Goal: Check status: Check status

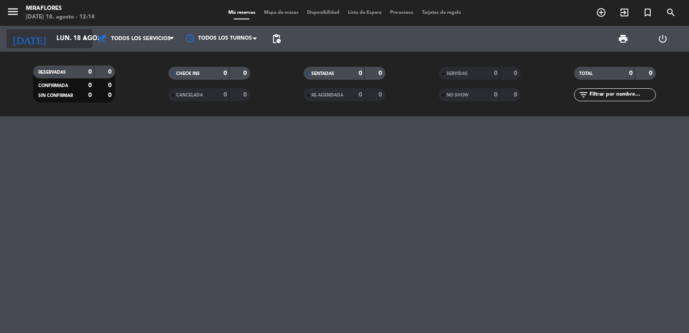
click at [64, 35] on input "lun. 18 ago." at bounding box center [93, 39] width 83 height 16
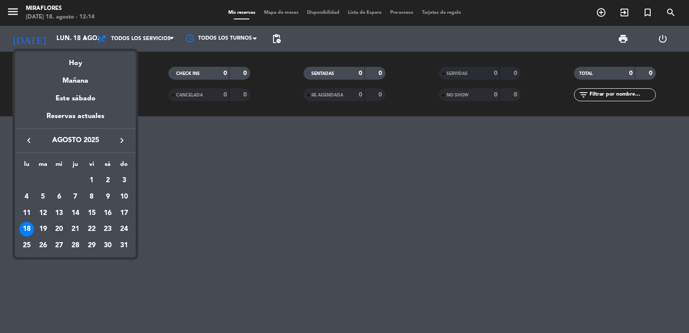
click at [59, 227] on div "20" at bounding box center [59, 229] width 15 height 15
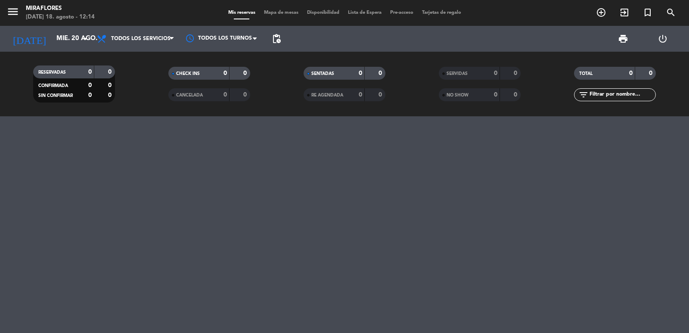
click at [4, 13] on div "menu Miraflores [DATE] 18. agosto - 12:14" at bounding box center [86, 13] width 172 height 20
click at [141, 38] on span "Todos los servicios" at bounding box center [140, 39] width 59 height 6
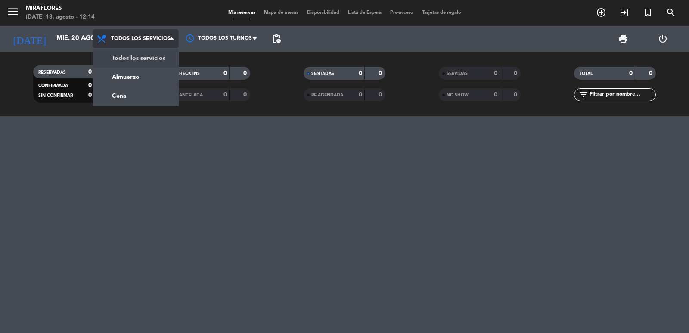
click at [144, 56] on div "menu Miraflores [DATE] 18. agosto - 12:14 Mis reservas Mapa de mesas Disponibil…" at bounding box center [344, 58] width 689 height 116
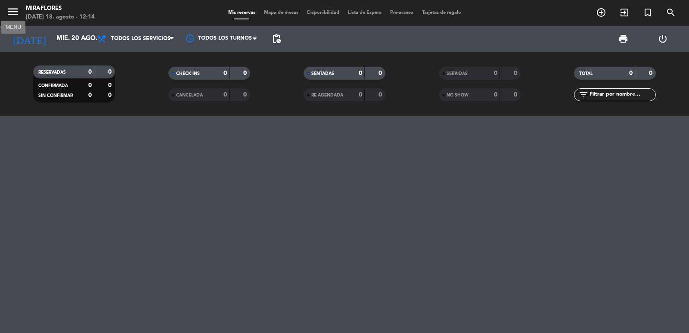
click at [13, 8] on icon "menu" at bounding box center [12, 11] width 13 height 13
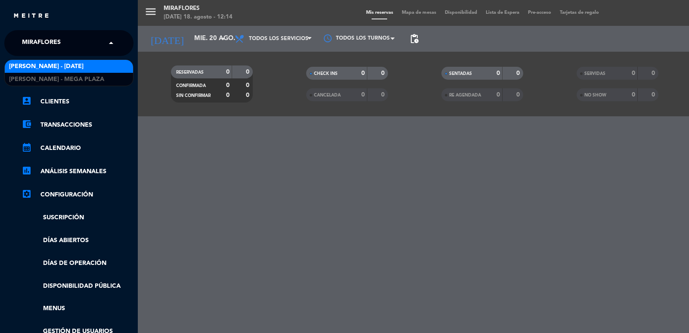
click at [34, 39] on span "Miraflores" at bounding box center [41, 43] width 39 height 18
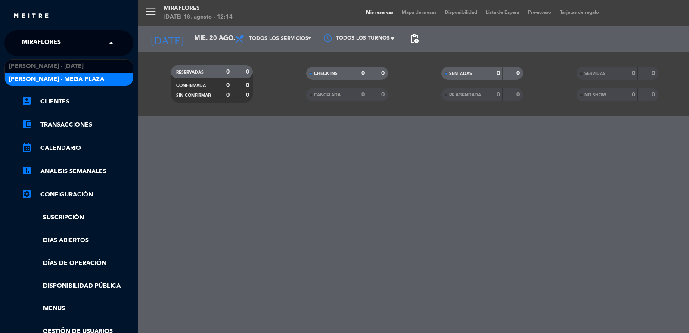
click at [34, 77] on span "[PERSON_NAME] - Mega Plaza" at bounding box center [56, 79] width 95 height 10
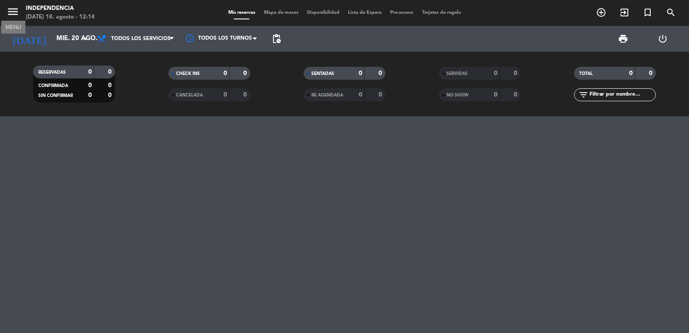
click at [15, 11] on icon "menu" at bounding box center [12, 11] width 13 height 13
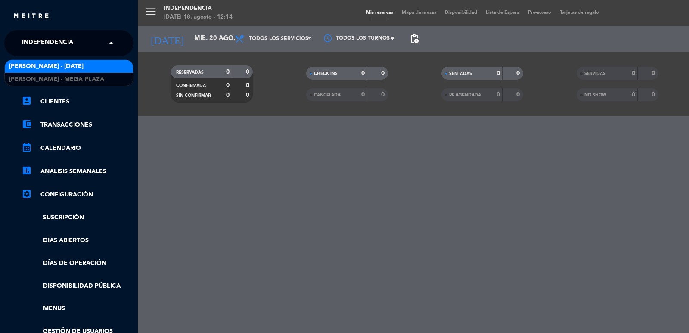
click at [37, 37] on span "Independencia" at bounding box center [47, 43] width 51 height 18
click at [49, 67] on span "[PERSON_NAME] - [DATE]" at bounding box center [46, 67] width 74 height 10
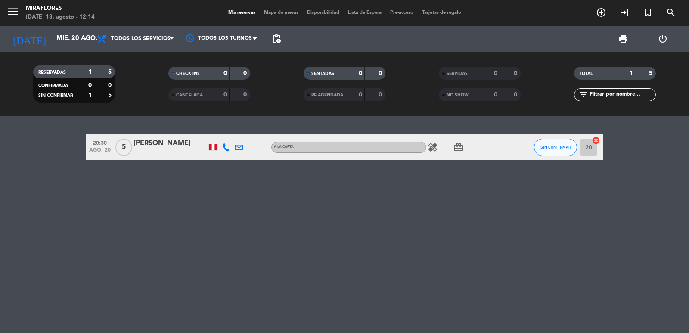
click at [225, 147] on icon at bounding box center [226, 147] width 8 height 8
click at [232, 131] on span "content_paste" at bounding box center [235, 133] width 6 height 6
click at [239, 148] on icon at bounding box center [239, 147] width 8 height 8
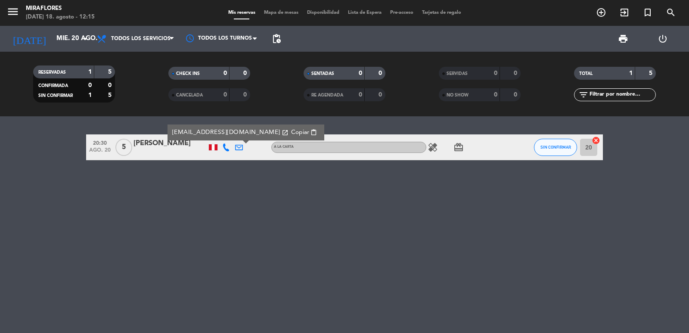
click at [294, 133] on span "Copiar" at bounding box center [300, 132] width 18 height 9
click at [56, 39] on input "mié. 20 ago." at bounding box center [93, 39] width 83 height 16
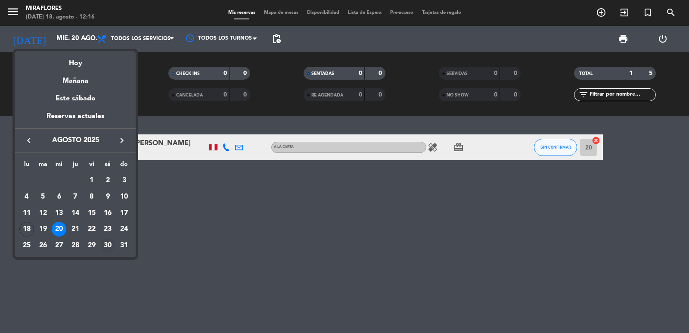
click at [104, 245] on div "30" at bounding box center [107, 245] width 15 height 15
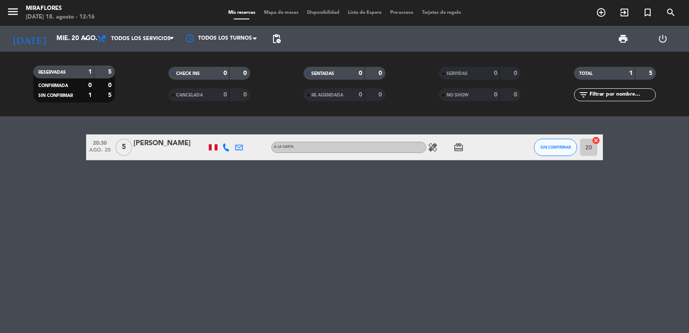
type input "sáb. 30 ago."
click at [226, 145] on icon at bounding box center [226, 147] width 8 height 8
click at [232, 132] on span "content_paste" at bounding box center [235, 133] width 6 height 6
click at [243, 146] on div at bounding box center [239, 146] width 13 height 25
click at [240, 148] on icon at bounding box center [239, 147] width 8 height 8
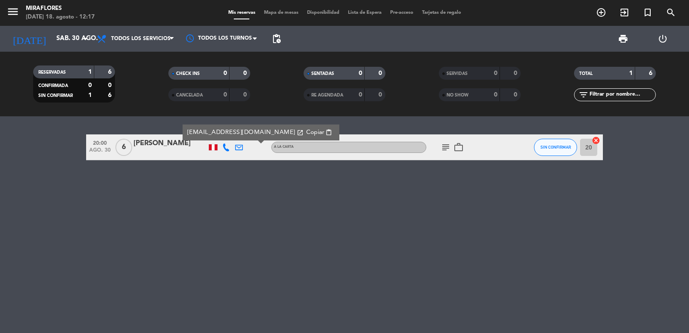
click at [306, 134] on span "Copiar" at bounding box center [315, 132] width 18 height 9
click at [30, 189] on div "20:00 [DATE] 6 [PERSON_NAME] [EMAIL_ADDRESS][DOMAIN_NAME] open_in_new Copiar co…" at bounding box center [344, 224] width 689 height 217
